Goal: Information Seeking & Learning: Learn about a topic

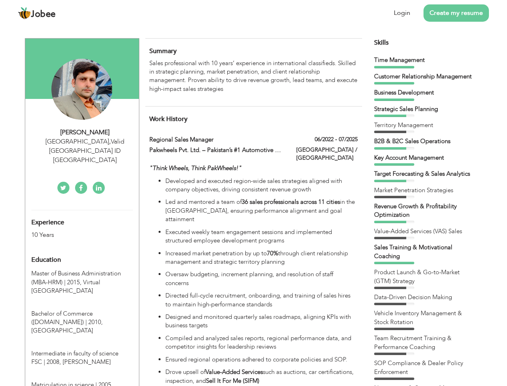
click at [82, 141] on div "[GEOGRAPHIC_DATA] , Valid [GEOGRAPHIC_DATA] ID [GEOGRAPHIC_DATA]" at bounding box center [85, 151] width 108 height 28
click at [85, 132] on div "[PERSON_NAME]" at bounding box center [85, 132] width 108 height 9
click at [85, 141] on div "[GEOGRAPHIC_DATA] , Valid [GEOGRAPHIC_DATA] ID [GEOGRAPHIC_DATA]" at bounding box center [85, 151] width 108 height 28
click at [82, 210] on div "Experience 10 Years" at bounding box center [72, 224] width 95 height 29
click at [73, 230] on div "10 Years" at bounding box center [72, 234] width 83 height 9
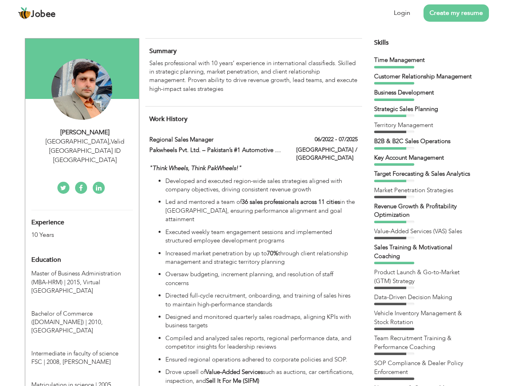
click at [82, 251] on div "Education" at bounding box center [72, 259] width 95 height 16
click at [82, 269] on span "Master of Business Administration (MBA-HRM) | 2015," at bounding box center [76, 277] width 90 height 16
click at [82, 309] on span "Bachelor of Commerce ([DOMAIN_NAME]) | 2010," at bounding box center [66, 317] width 71 height 16
click at [82, 349] on span "Intermediate in faculty of science FSC | 2008," at bounding box center [74, 357] width 87 height 16
click at [82, 380] on span "Matriculation in science | 2005," at bounding box center [72, 384] width 82 height 8
